Goal: Information Seeking & Learning: Learn about a topic

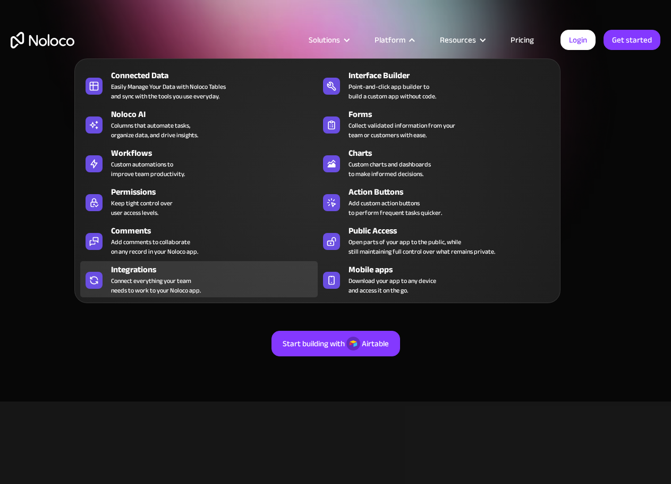
click at [150, 276] on div "Connect everything your team needs to work to your Noloco app." at bounding box center [156, 285] width 90 height 19
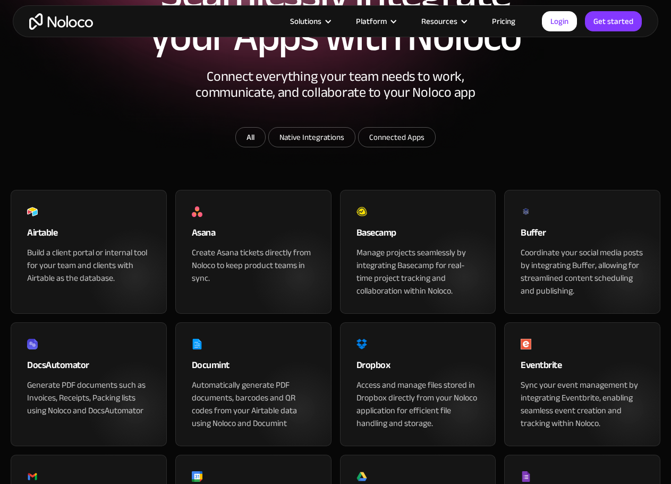
scroll to position [266, 0]
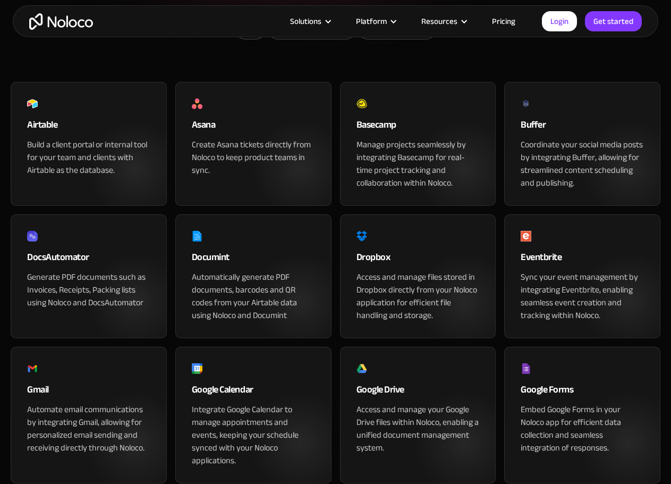
click at [120, 176] on div "Build a client portal or internal tool for your team and clients with Airtable …" at bounding box center [88, 157] width 123 height 38
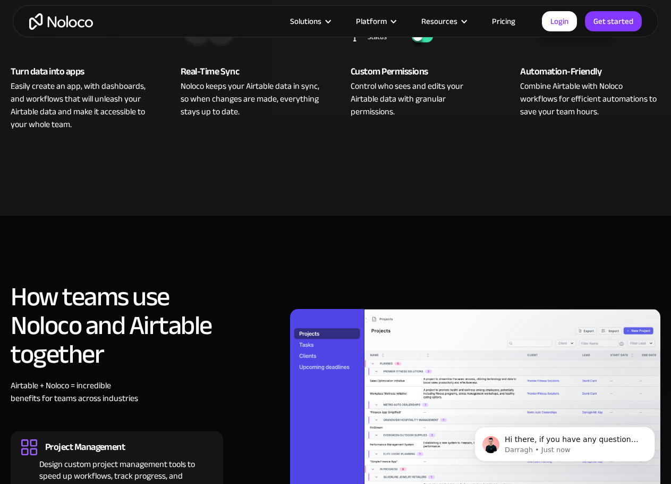
scroll to position [478, 0]
